Goal: Information Seeking & Learning: Learn about a topic

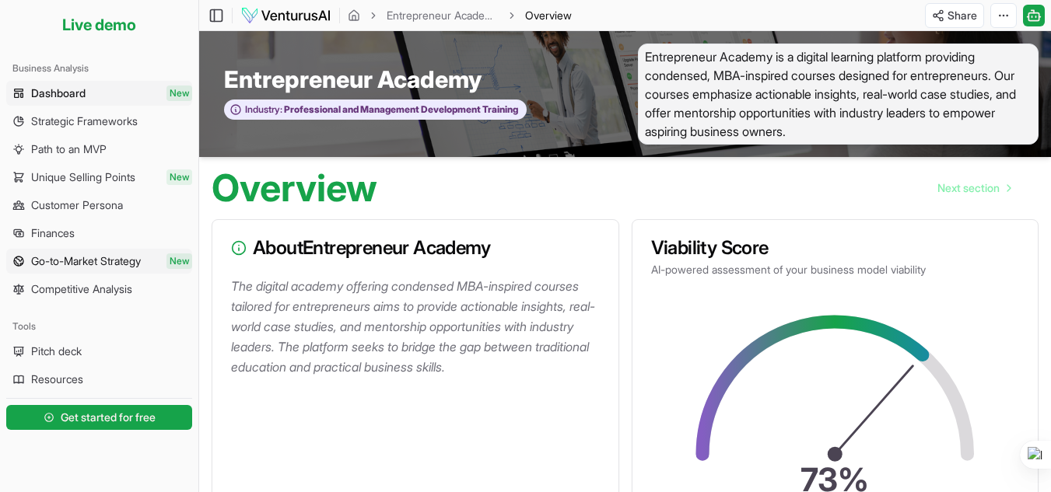
click at [72, 265] on span "Go-to-Market Strategy" at bounding box center [86, 262] width 110 height 16
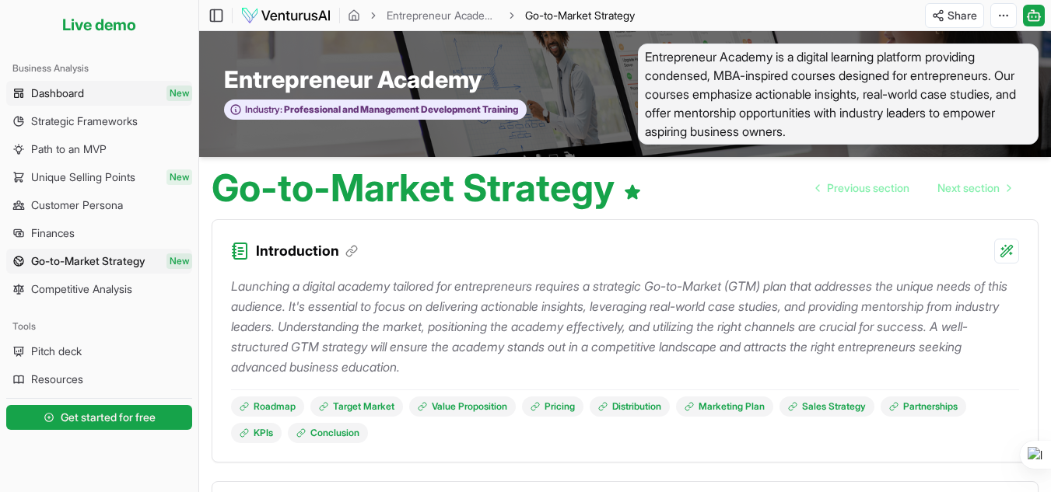
click at [84, 90] on span "Dashboard" at bounding box center [57, 94] width 53 height 16
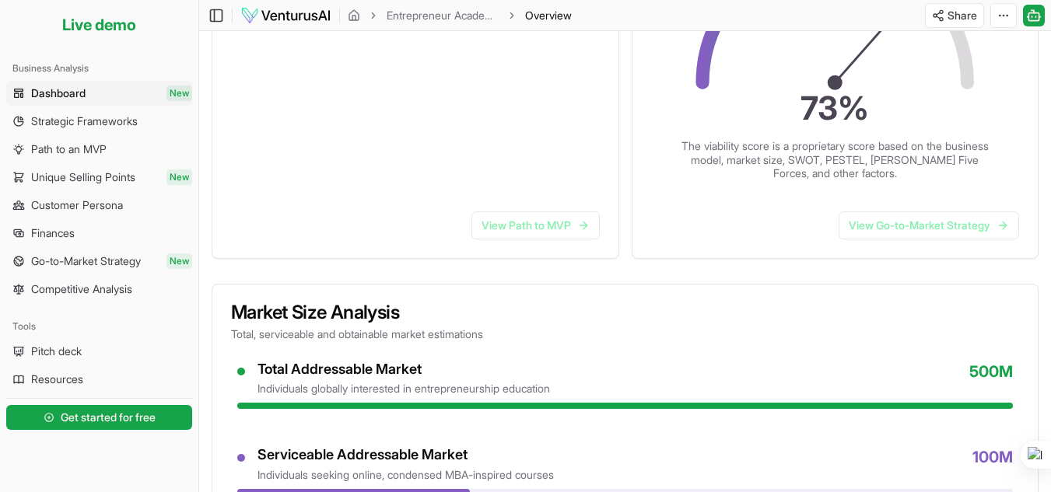
scroll to position [389, 0]
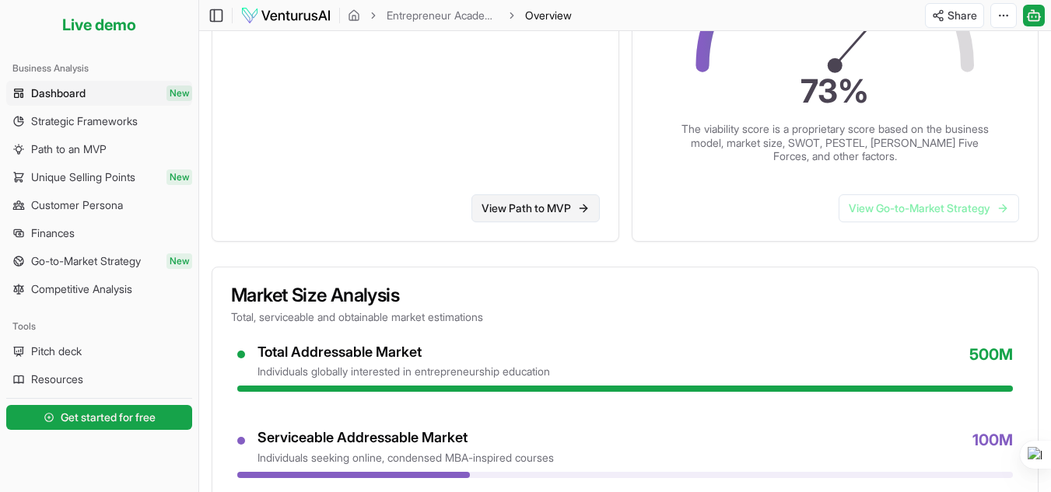
click at [530, 206] on link "View Path to MVP" at bounding box center [535, 208] width 128 height 28
